Goal: Communication & Community: Answer question/provide support

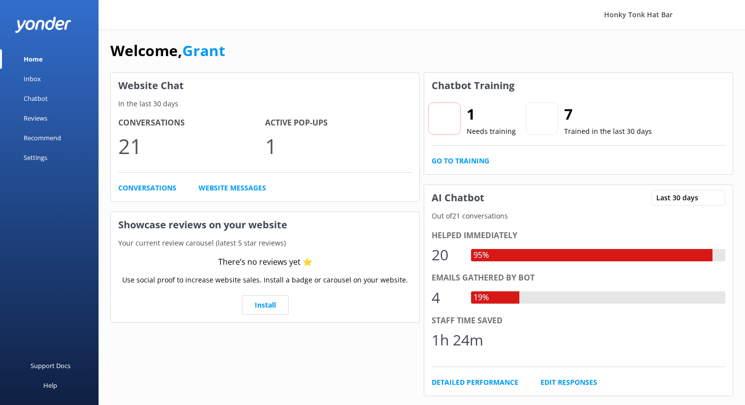
scroll to position [12, 0]
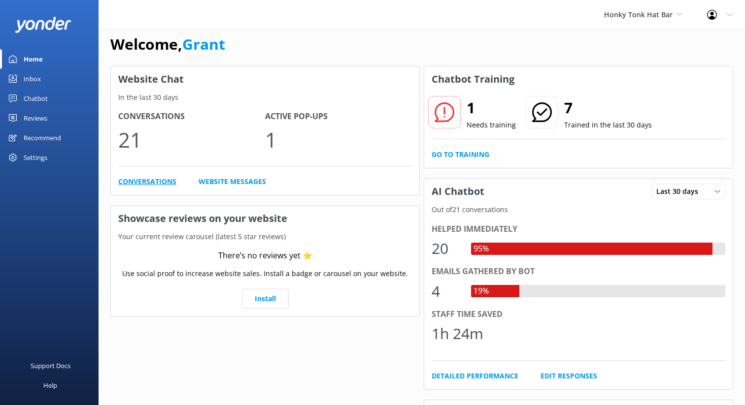
click at [154, 185] on link "Conversations" at bounding box center [147, 181] width 58 height 11
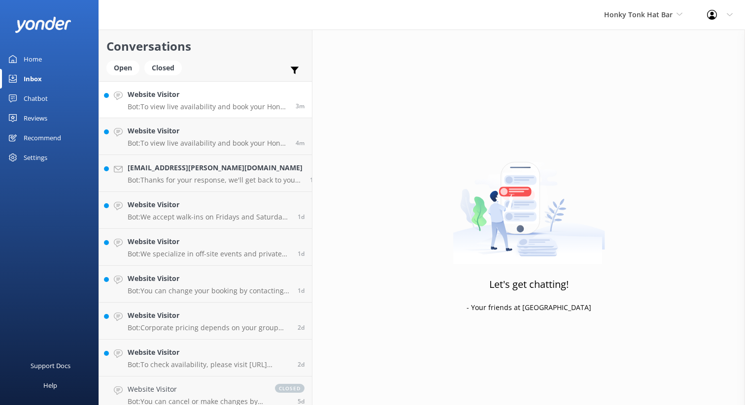
click at [197, 102] on div "Website Visitor Bot: To view live availability and book your Honky Tonk Hat Bar…" at bounding box center [208, 99] width 161 height 21
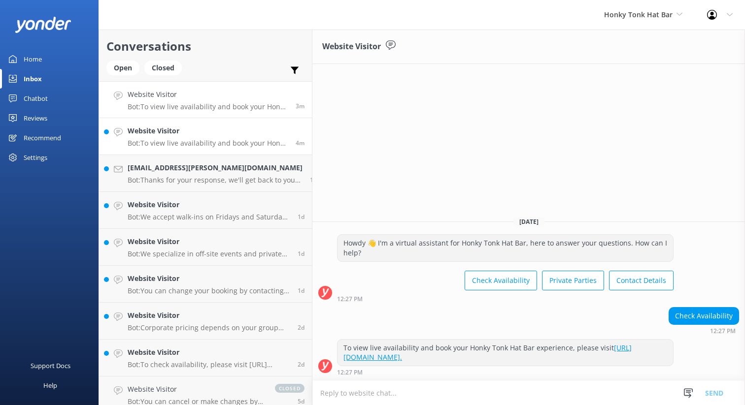
click at [217, 135] on h4 "Website Visitor" at bounding box center [208, 131] width 161 height 11
click at [221, 182] on p "Bot: Thanks for your response, we'll get back to you as soon as we can during o…" at bounding box center [215, 180] width 175 height 9
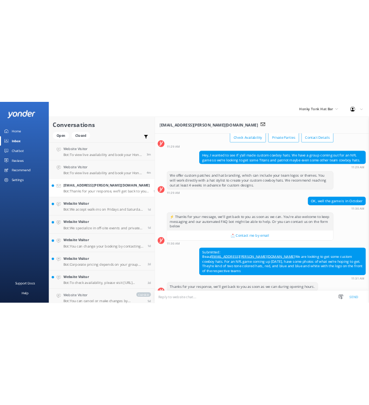
scroll to position [69, 0]
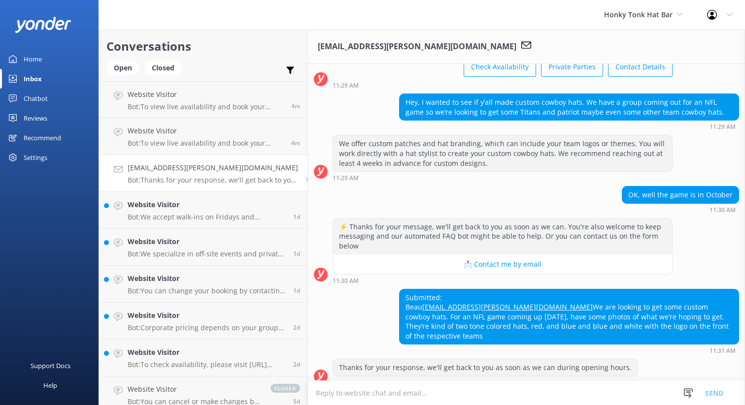
click at [422, 302] on link "Beau.doiron@gmail.com" at bounding box center [507, 306] width 170 height 9
click at [163, 211] on div "Website Visitor Bot: We accept walk-ins on Fridays and Saturdays from 10 AM to …" at bounding box center [207, 210] width 158 height 22
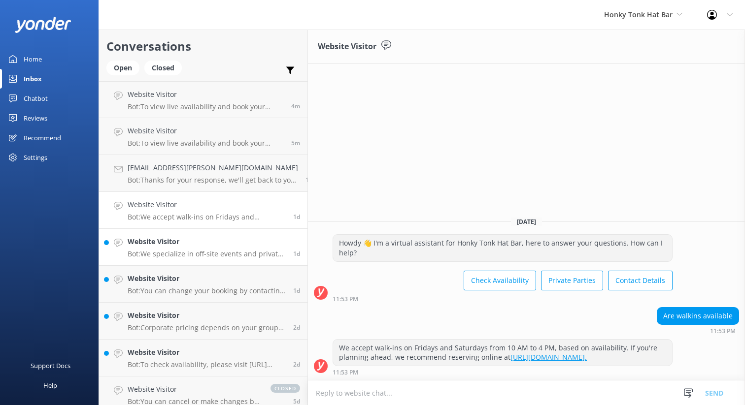
click at [198, 242] on h4 "Website Visitor" at bounding box center [207, 241] width 158 height 11
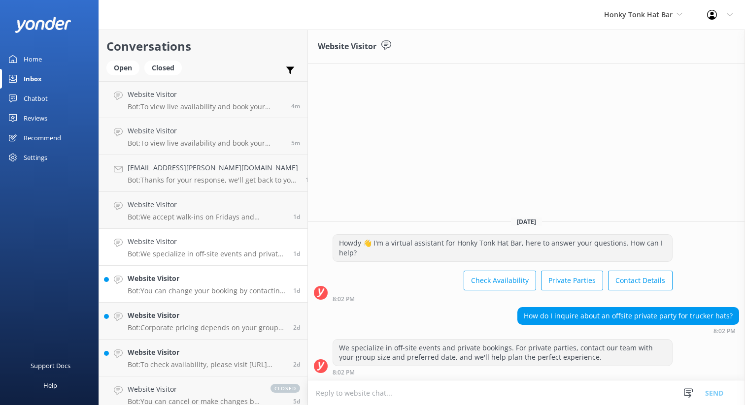
click at [170, 283] on h4 "Website Visitor" at bounding box center [207, 278] width 158 height 11
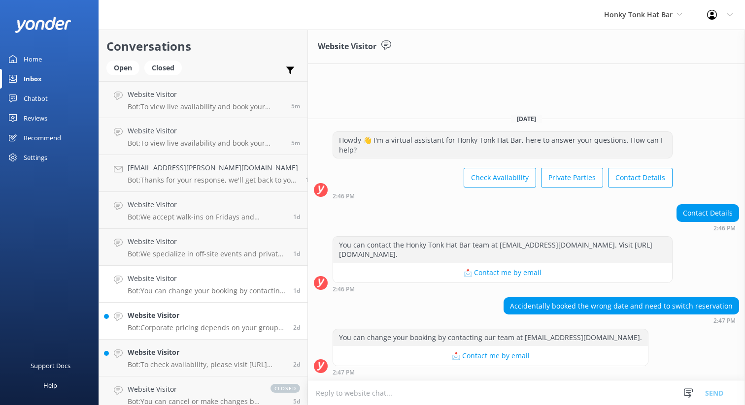
click at [193, 327] on p "Bot: Corporate pricing depends on your group size, location, and level of custo…" at bounding box center [207, 328] width 158 height 9
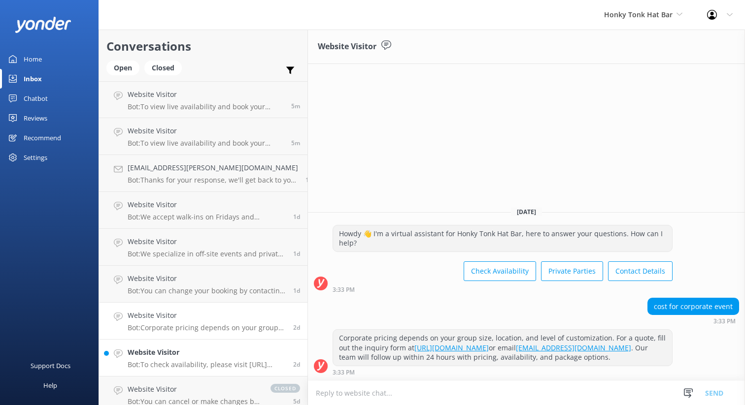
click at [195, 354] on h4 "Website Visitor" at bounding box center [207, 352] width 158 height 11
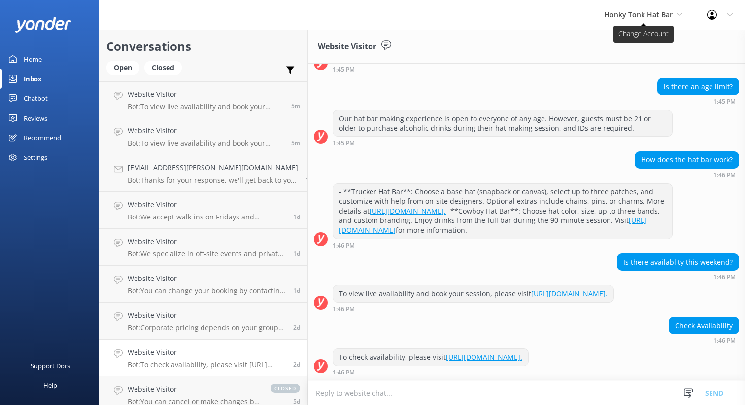
click at [678, 14] on use at bounding box center [678, 14] width 5 height 3
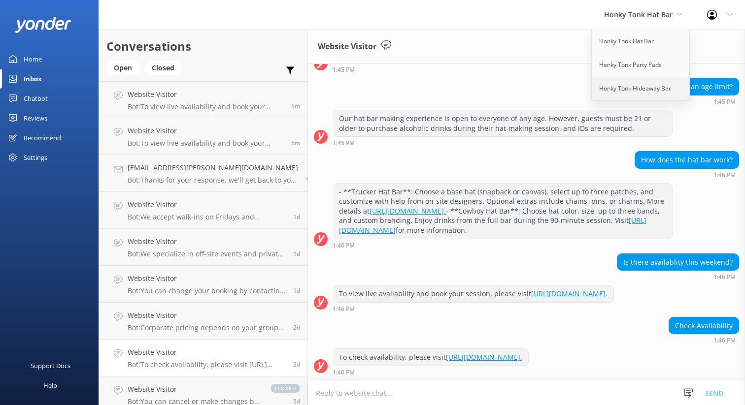
click at [640, 90] on link "Honky Tonk Hideaway Bar" at bounding box center [640, 89] width 98 height 24
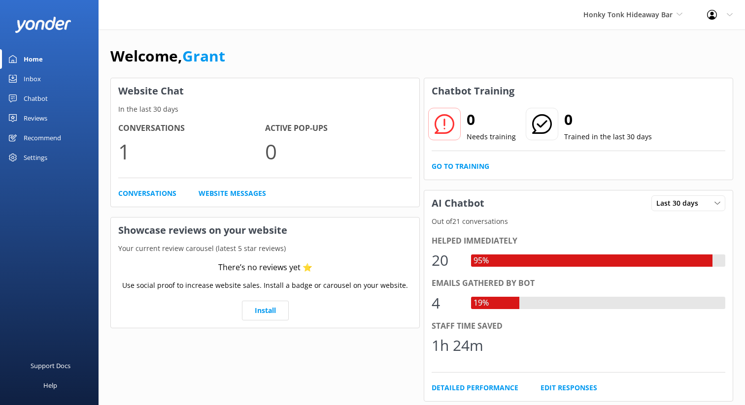
click at [29, 101] on div "Chatbot" at bounding box center [36, 99] width 24 height 20
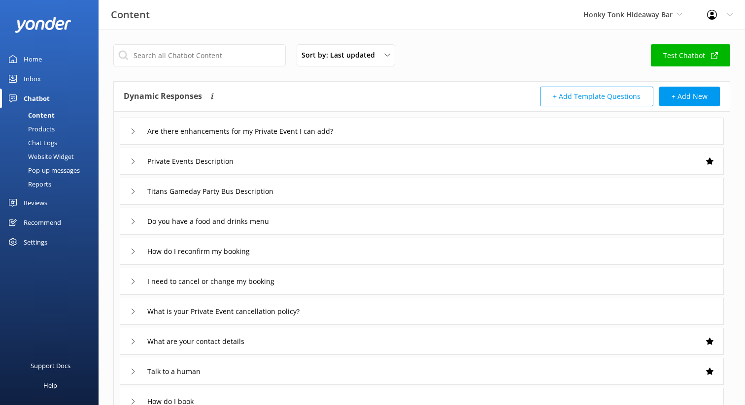
click at [59, 159] on div "Website Widget" at bounding box center [40, 157] width 68 height 14
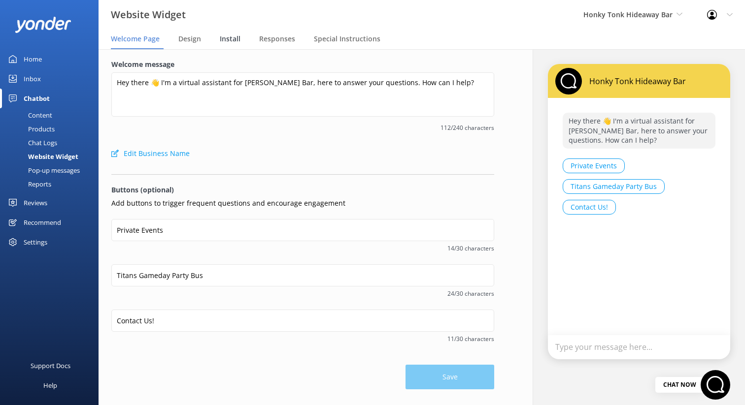
click at [233, 38] on span "Install" at bounding box center [230, 39] width 21 height 10
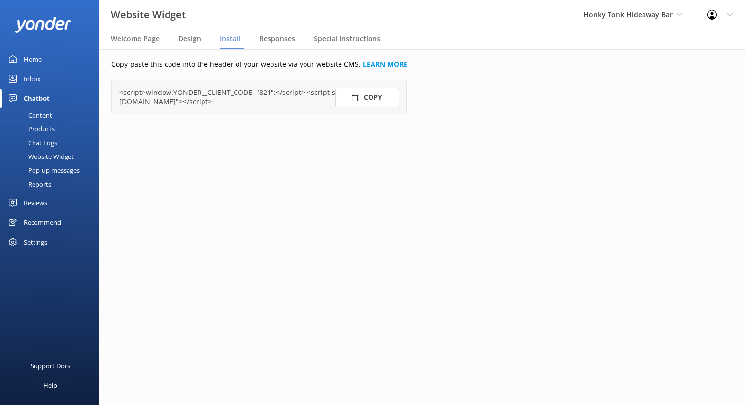
click at [369, 99] on button "Copy" at bounding box center [367, 98] width 64 height 20
click at [44, 114] on div "Content" at bounding box center [29, 115] width 46 height 14
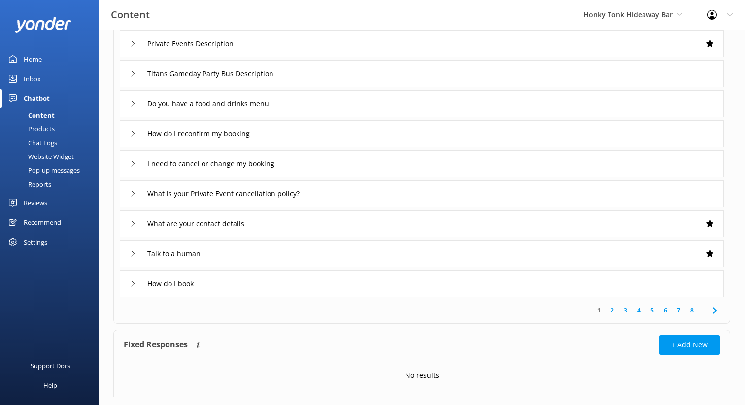
scroll to position [110, 0]
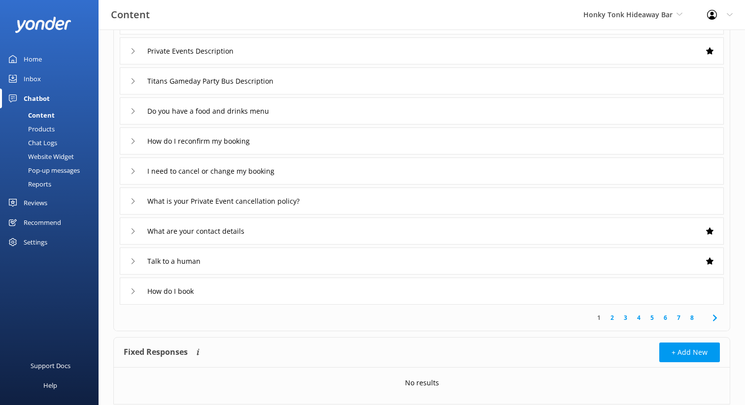
click at [653, 318] on link "5" at bounding box center [651, 317] width 13 height 9
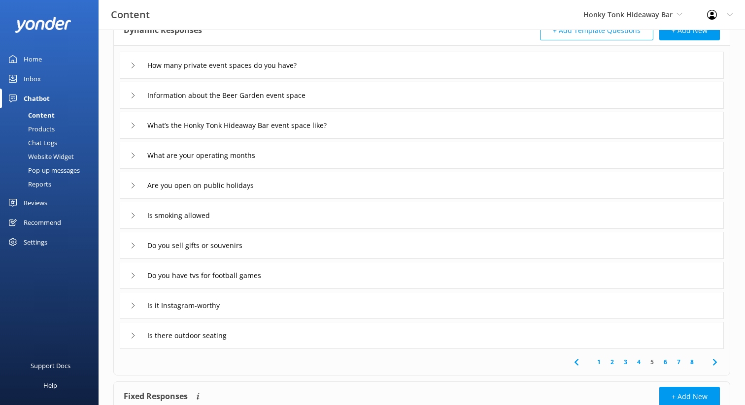
scroll to position [66, 0]
click at [135, 278] on div "Do you have tvs for football games" at bounding box center [203, 275] width 146 height 16
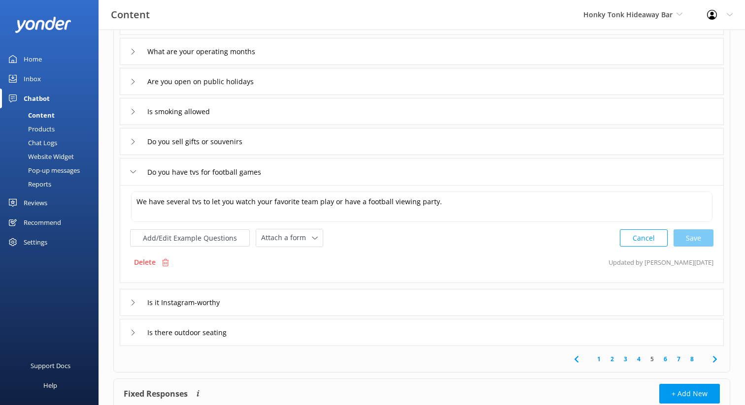
scroll to position [197, 0]
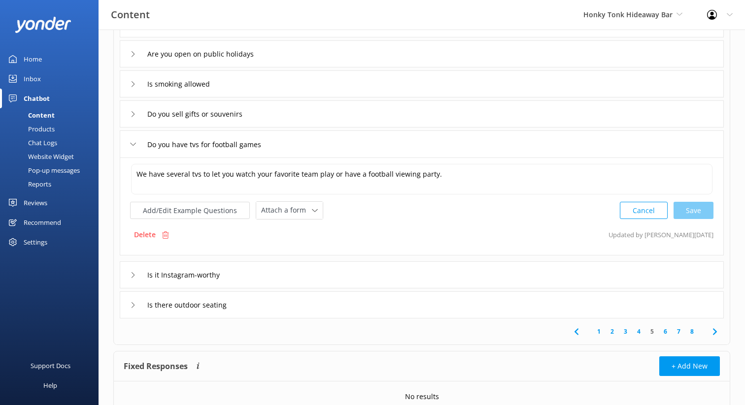
click at [134, 306] on icon at bounding box center [133, 305] width 6 height 6
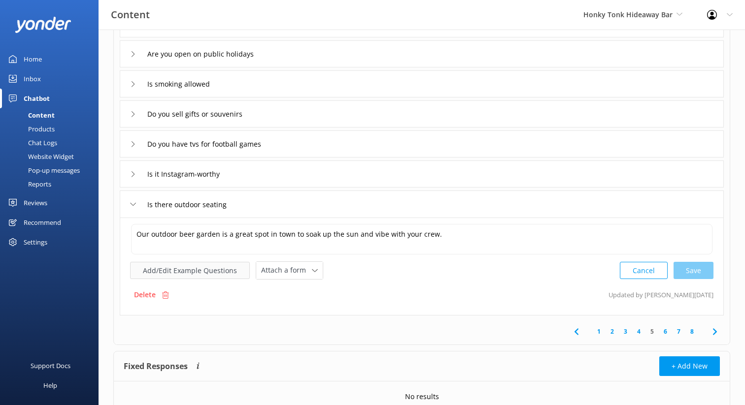
click at [224, 272] on button "Add/Edit Example Questions" at bounding box center [190, 270] width 120 height 17
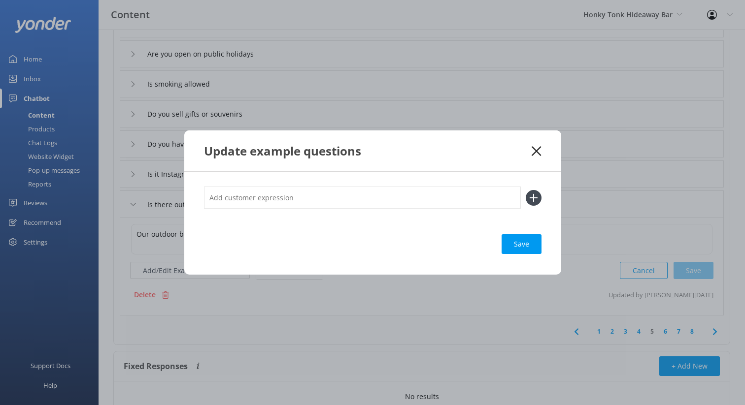
click at [539, 149] on icon at bounding box center [535, 151] width 9 height 10
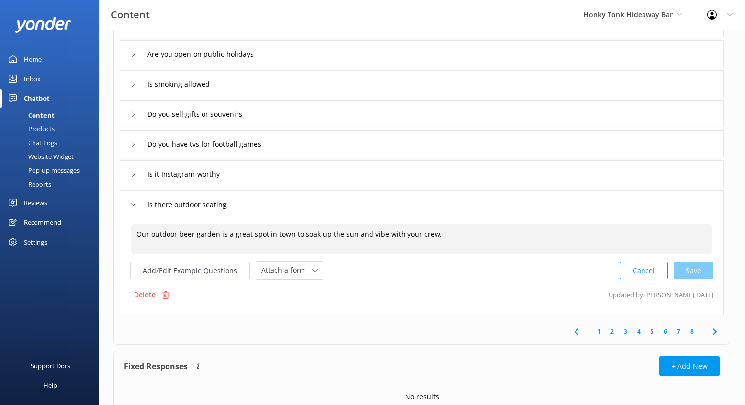
click at [269, 240] on textarea "Our outdoor beer garden is a great spot in town to soak up the sun and vibe wit…" at bounding box center [421, 239] width 581 height 31
click at [137, 237] on textarea "Our outdoor beer garden is a great spot in town to soak up the sun and vibe wit…" at bounding box center [421, 239] width 581 height 31
click at [257, 234] on textarea "Yes we have our outdoor beer garden is a great spot in town to soak up the sun …" at bounding box center [421, 239] width 581 height 31
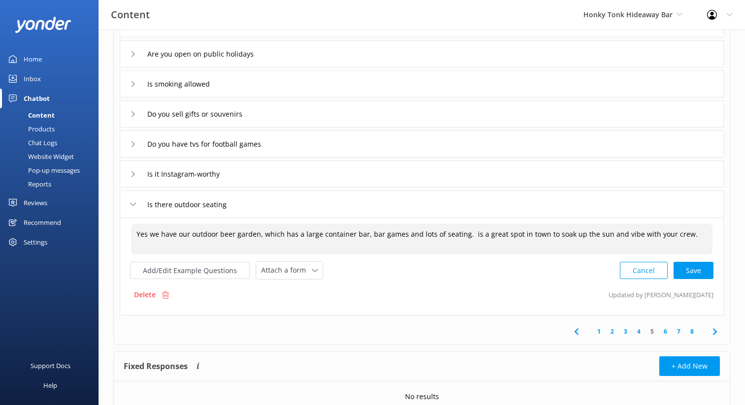
click at [683, 238] on textarea "Yes we have our outdoor beer garden, which has a large container bar, bar games…" at bounding box center [421, 239] width 581 height 31
click at [697, 272] on div "Cancel Save" at bounding box center [667, 271] width 94 height 18
click at [692, 272] on div "Cancel Save" at bounding box center [667, 270] width 94 height 18
click at [695, 278] on div "Cancel Save" at bounding box center [667, 270] width 94 height 18
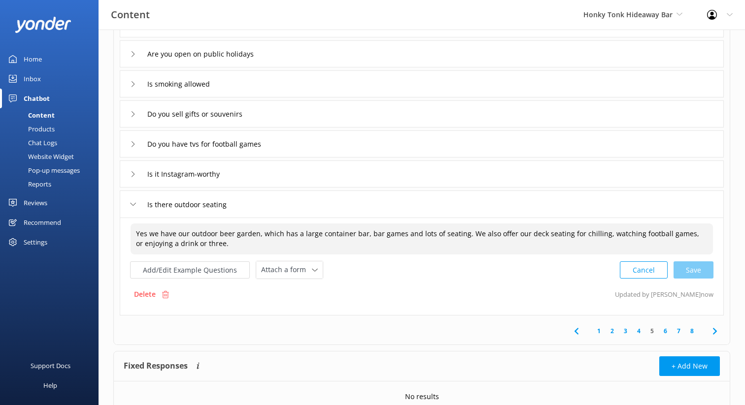
click at [695, 273] on div "Cancel Save" at bounding box center [667, 270] width 94 height 18
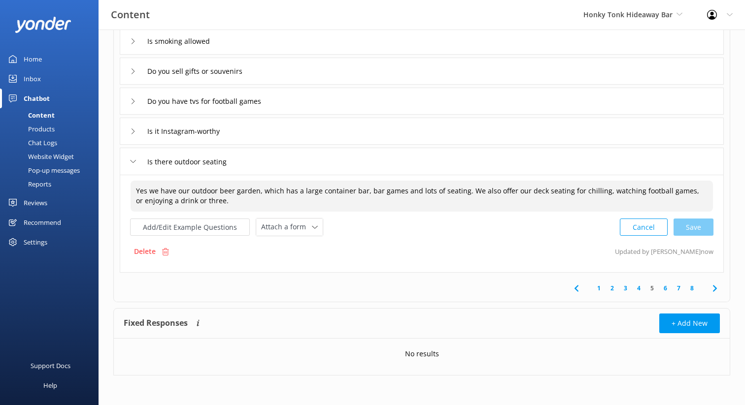
type textarea "Yes we have our outdoor beer garden, which has a large container bar, bar games…"
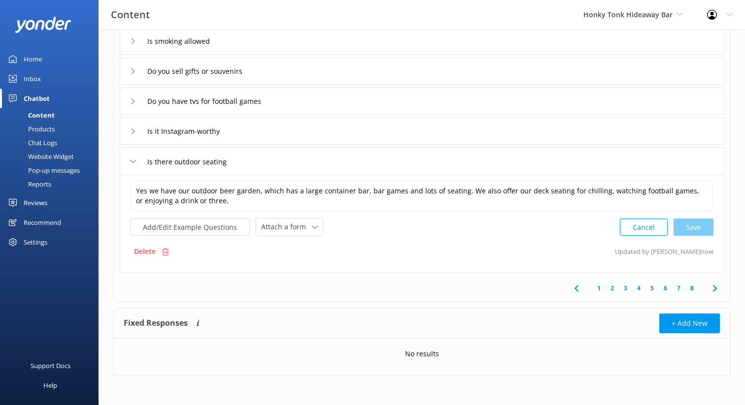
click at [393, 168] on div "Is there outdoor seating" at bounding box center [422, 161] width 604 height 27
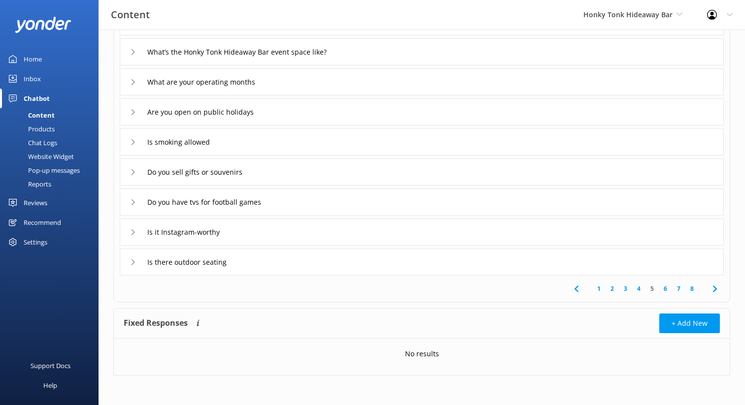
scroll to position [139, 0]
click at [130, 266] on div "Is there outdoor seating" at bounding box center [183, 262] width 106 height 16
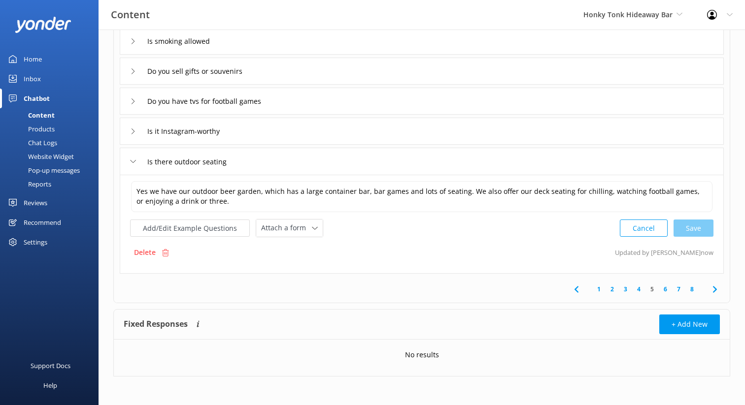
click at [653, 291] on link "5" at bounding box center [651, 289] width 13 height 9
click at [652, 289] on link "5" at bounding box center [651, 289] width 13 height 9
click at [676, 290] on link "7" at bounding box center [678, 289] width 13 height 9
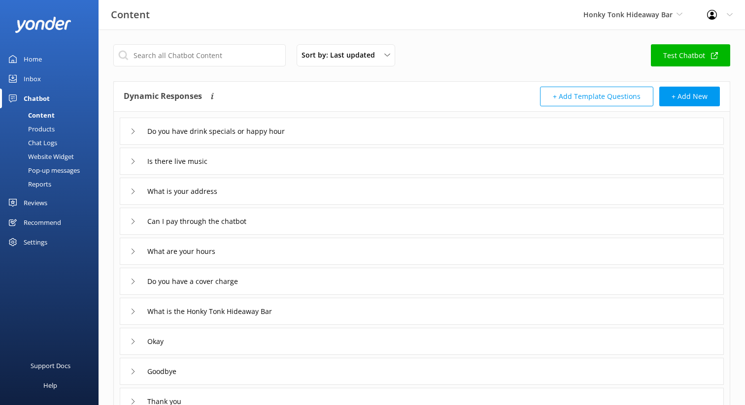
click at [132, 162] on icon at bounding box center [133, 162] width 6 height 6
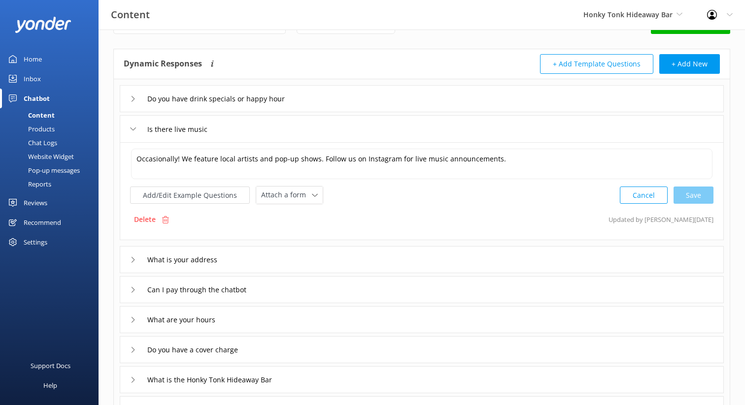
scroll to position [52, 0]
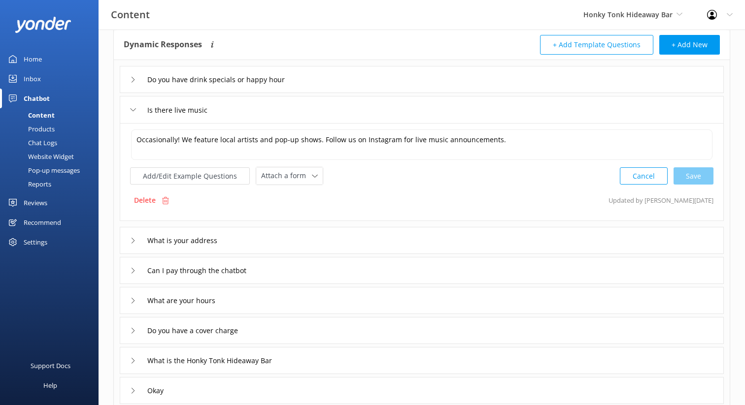
click at [134, 240] on icon at bounding box center [133, 241] width 6 height 6
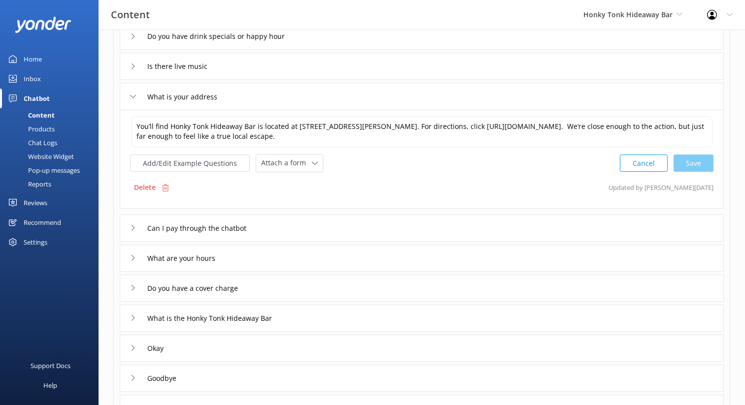
scroll to position [98, 0]
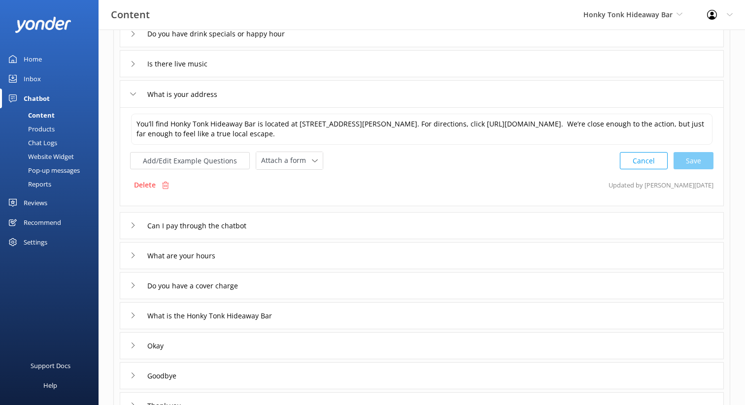
click at [133, 284] on icon at bounding box center [133, 286] width 6 height 6
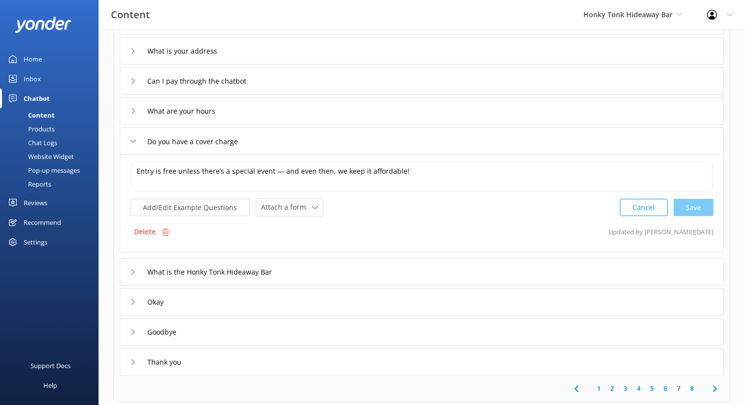
scroll to position [162, 0]
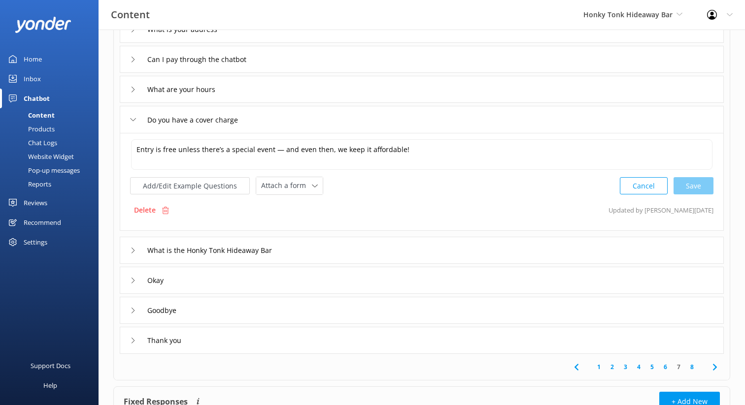
click at [640, 367] on link "4" at bounding box center [638, 366] width 13 height 9
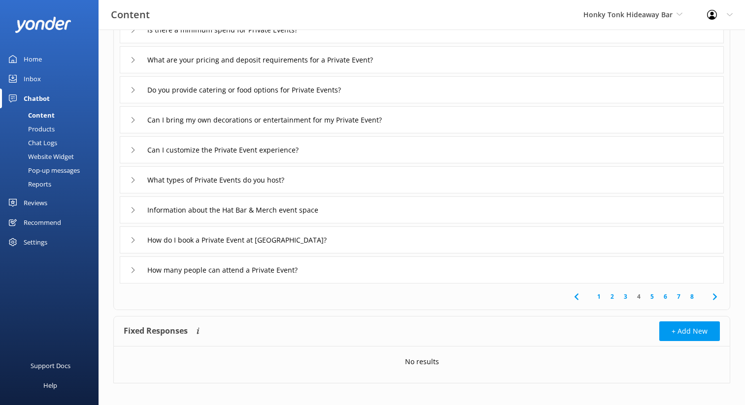
scroll to position [134, 0]
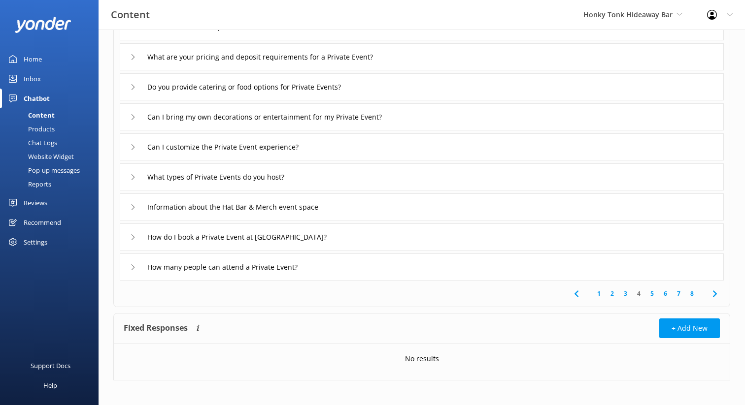
click at [625, 292] on link "3" at bounding box center [625, 293] width 13 height 9
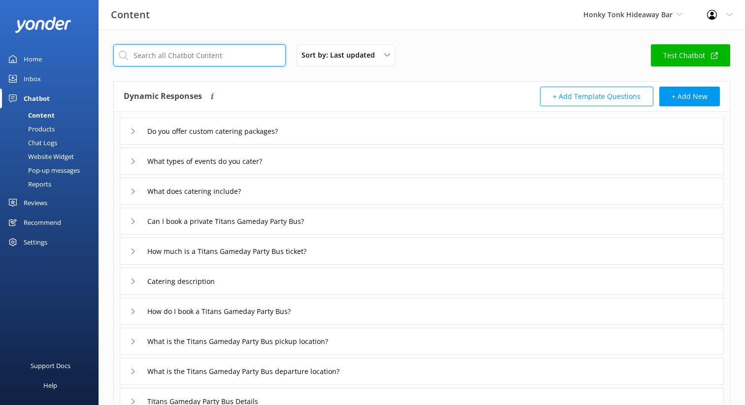
click at [218, 57] on input "text" at bounding box center [199, 55] width 172 height 22
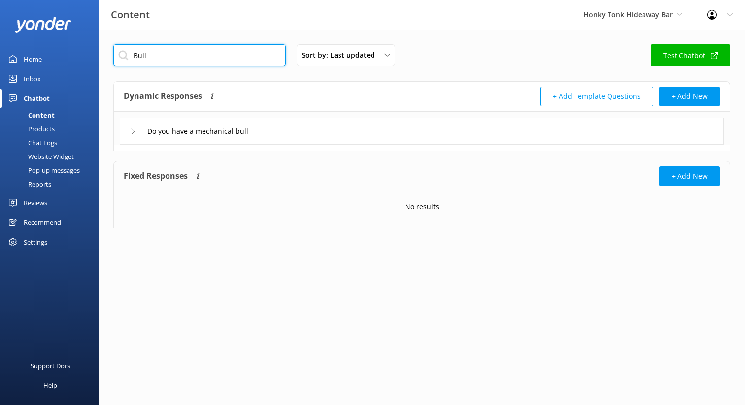
type input "Bull"
click at [133, 132] on icon at bounding box center [133, 132] width 6 height 6
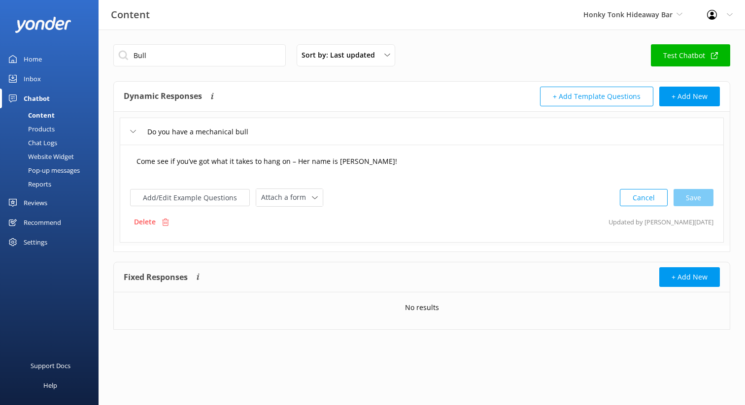
click at [365, 162] on textarea "Come see if you’ve got what it takes to hang on – Her name is [PERSON_NAME]!" at bounding box center [421, 166] width 581 height 31
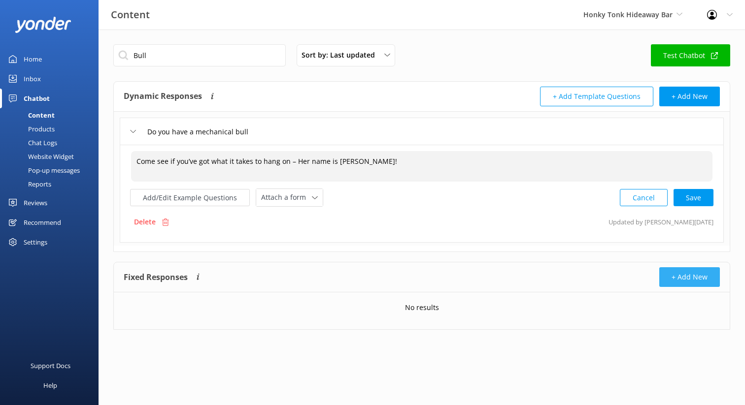
type textarea "Come see if you’ve got what it takes to hang on – Her name is [PERSON_NAME]!"
click at [682, 279] on button "+ Add New" at bounding box center [689, 277] width 61 height 20
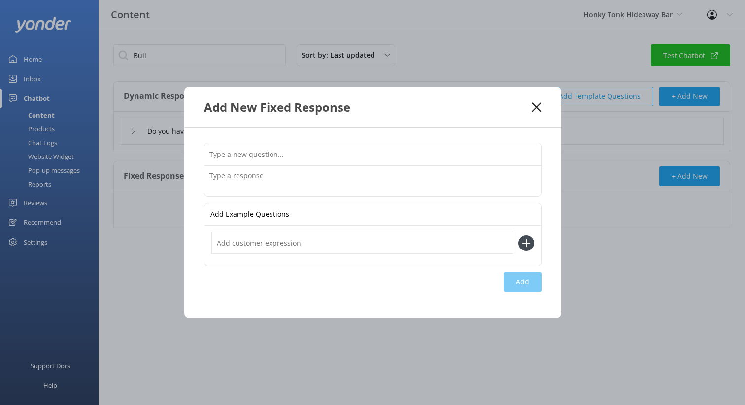
click at [318, 150] on input "text" at bounding box center [372, 154] width 336 height 22
type input "How old do you have to be to ride the the mechanical bull?"
click at [276, 181] on textarea at bounding box center [372, 181] width 336 height 31
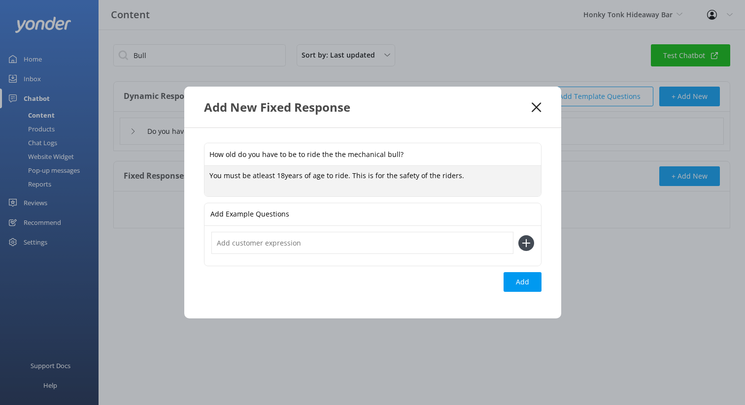
type textarea "You must be atleast 18years of age to ride. This is for the safety of the rider…"
click at [531, 276] on div "Loading.." at bounding box center [521, 282] width 39 height 20
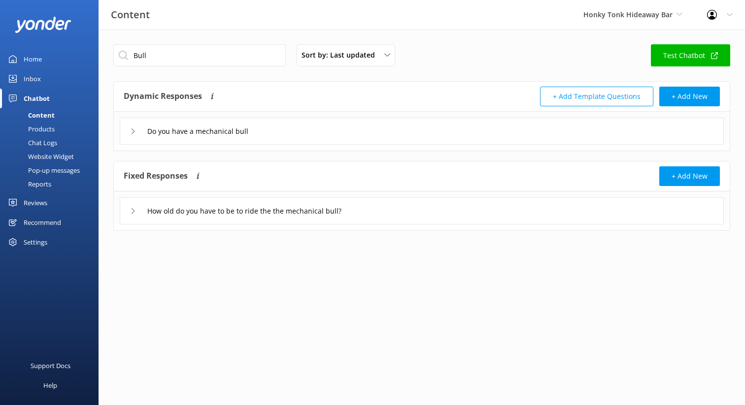
click at [133, 209] on icon at bounding box center [133, 211] width 6 height 6
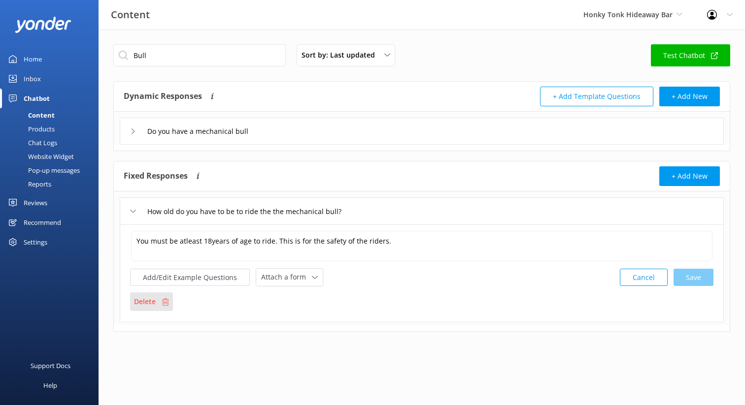
click at [150, 302] on p "Delete" at bounding box center [145, 301] width 22 height 11
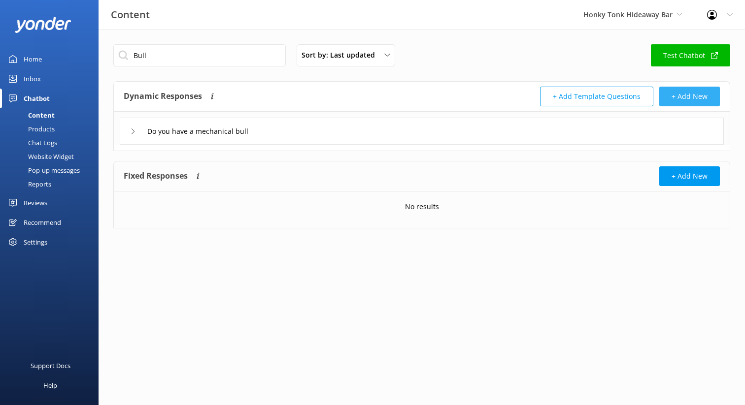
click at [690, 95] on button "+ Add New" at bounding box center [689, 97] width 61 height 20
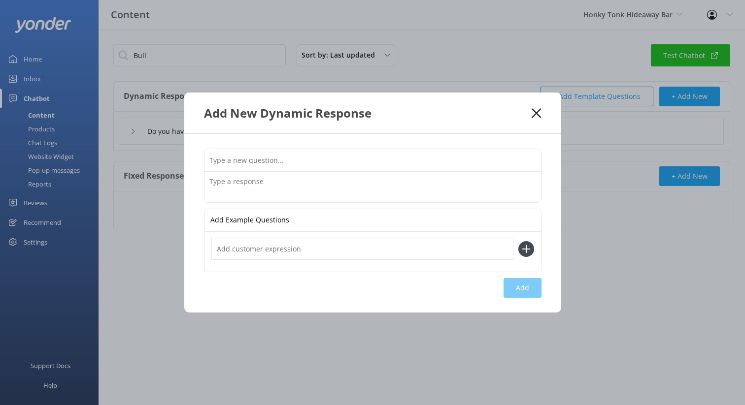
click at [340, 163] on input "text" at bounding box center [372, 160] width 336 height 22
type input "How old do you have to be to ride the mechanical bull?"
click at [299, 185] on textarea at bounding box center [372, 187] width 336 height 31
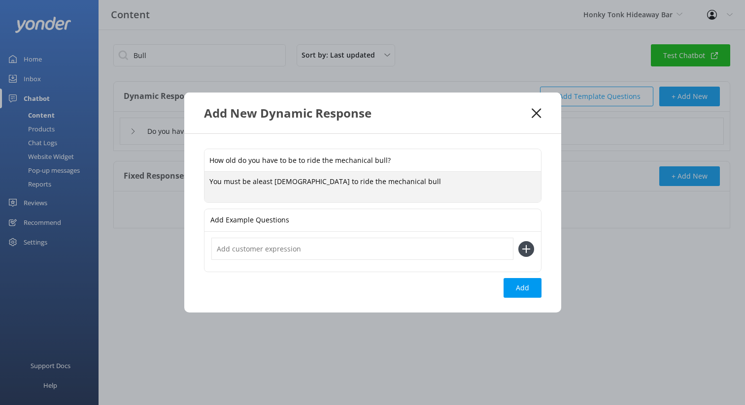
click at [269, 182] on textarea "You must be aleast [DEMOGRAPHIC_DATA] to ride the mechanical bull" at bounding box center [372, 187] width 336 height 31
click at [414, 182] on textarea "You must be atleast [DEMOGRAPHIC_DATA] to ride the mechanical bull" at bounding box center [372, 187] width 336 height 31
type textarea "You must be atleast [DEMOGRAPHIC_DATA] to ride the mechanical bull. This is for…"
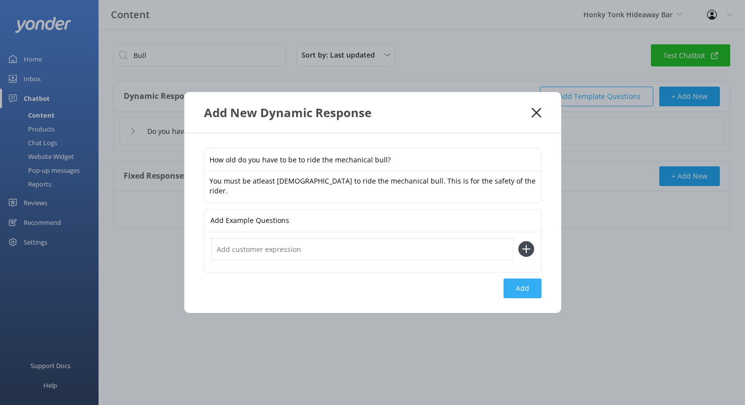
click at [523, 291] on button "Add" at bounding box center [522, 289] width 38 height 20
type input "How old do you have to be to ride the mechanical bull?"
